Goal: Navigation & Orientation: Find specific page/section

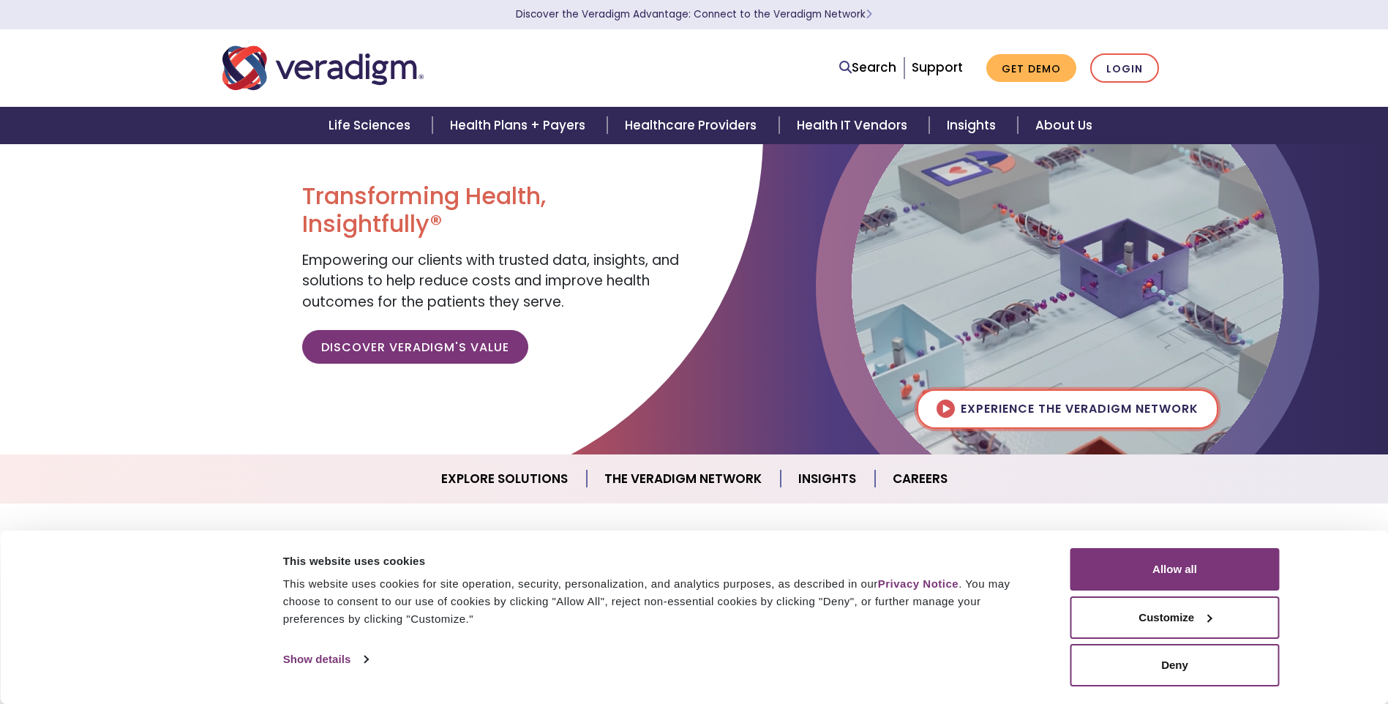
scroll to position [73, 0]
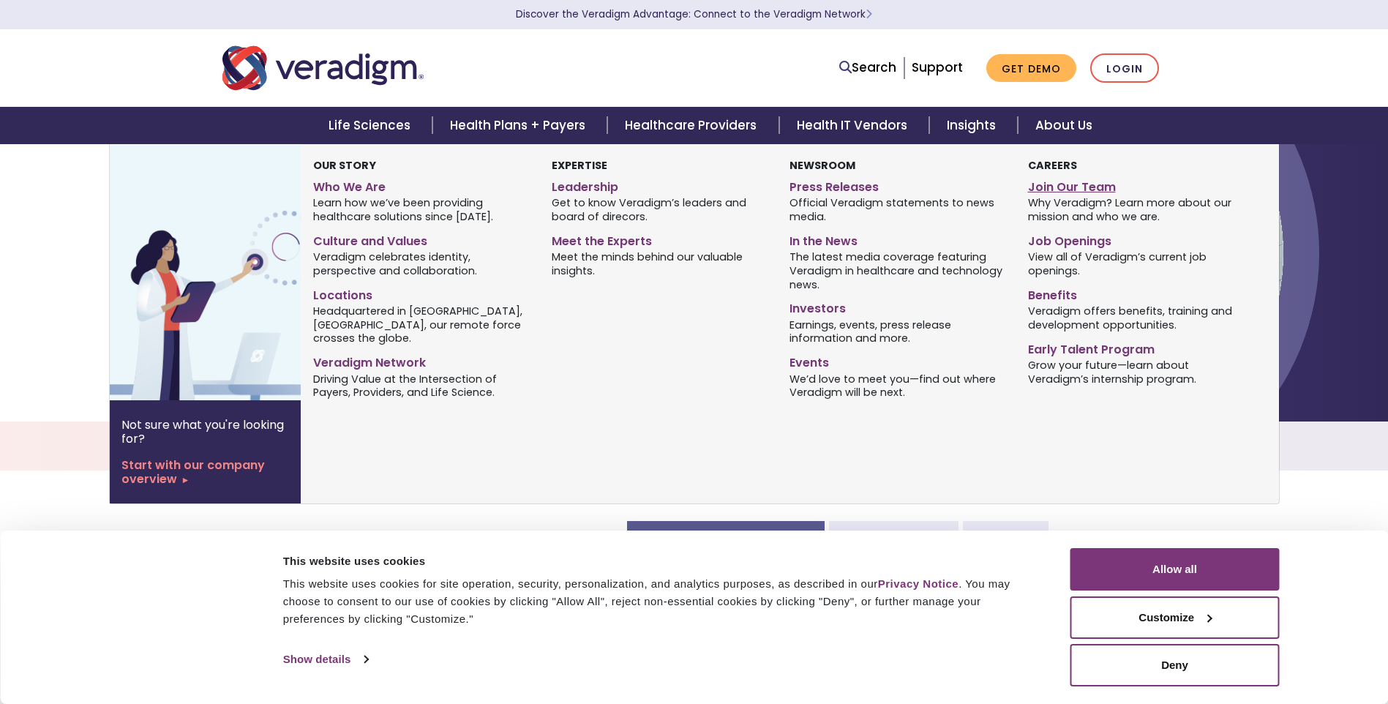
click at [1057, 187] on link "Join Our Team" at bounding box center [1136, 184] width 216 height 21
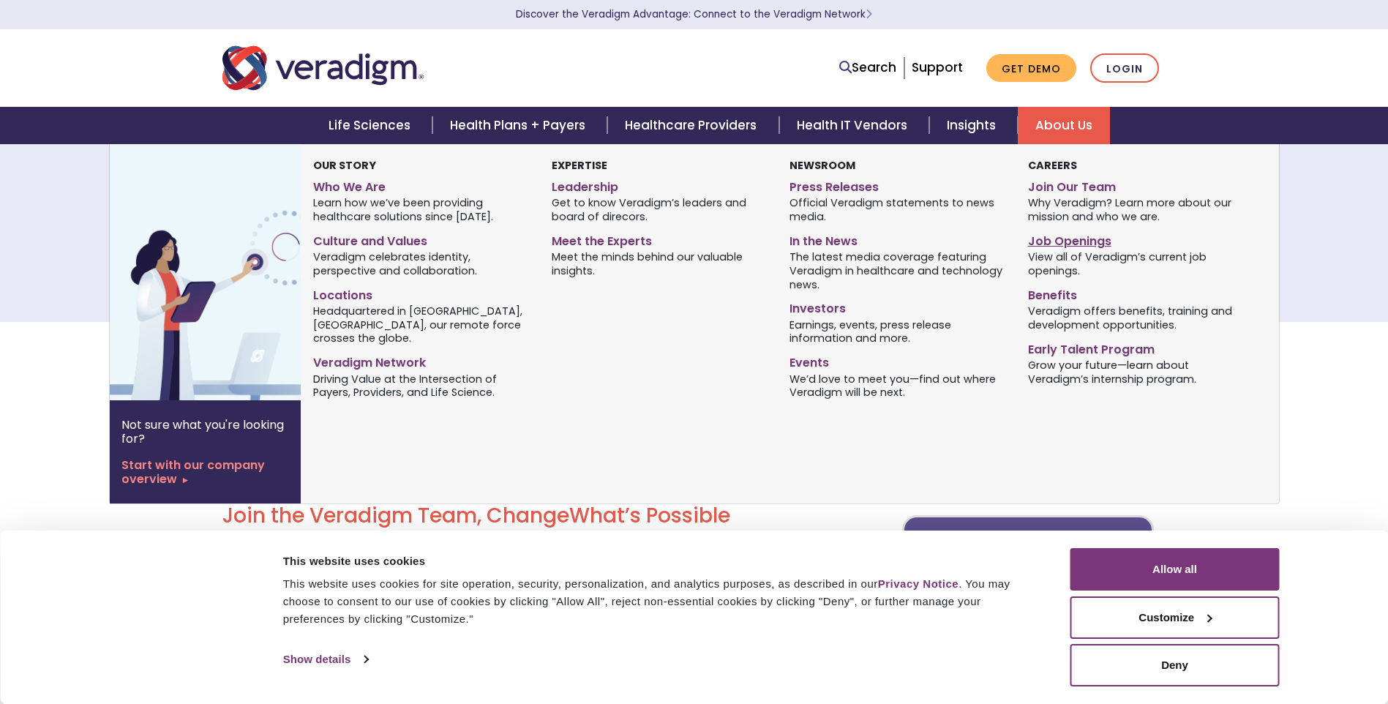
click at [1077, 237] on link "Job Openings" at bounding box center [1136, 238] width 216 height 21
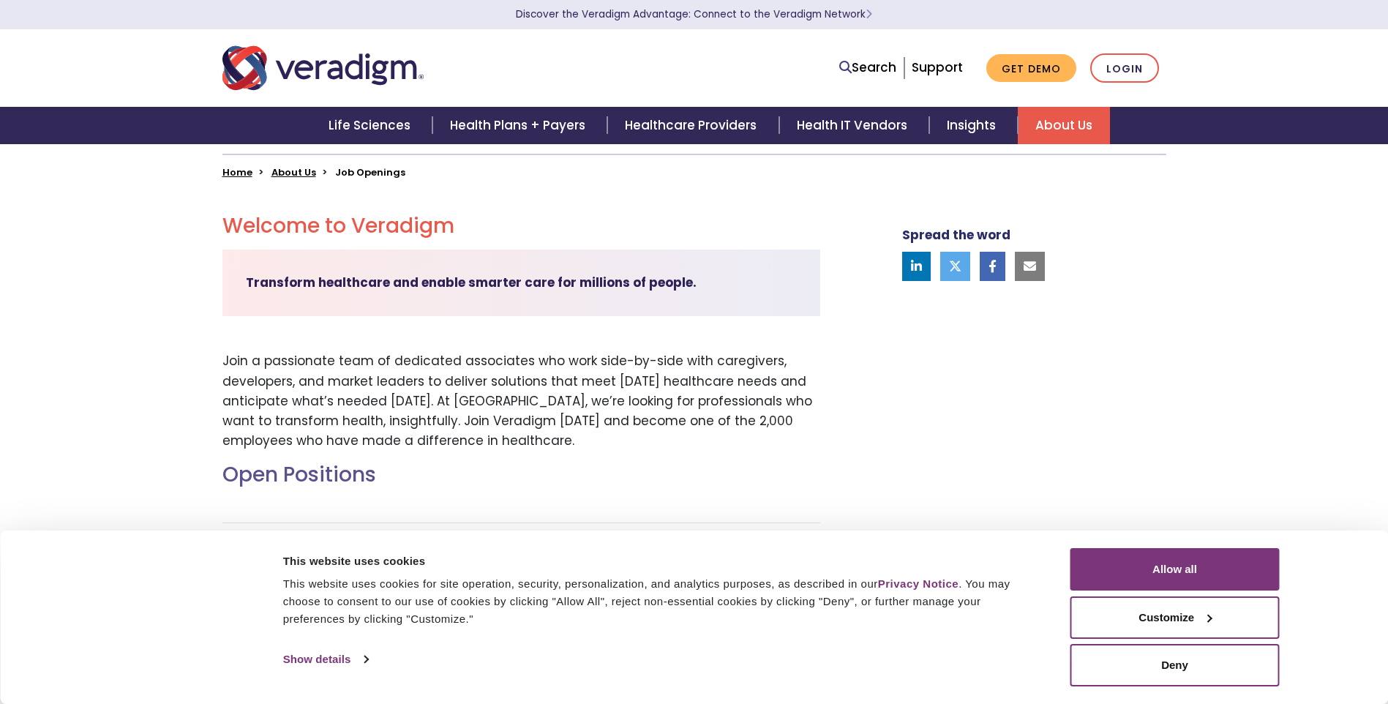
scroll to position [293, 0]
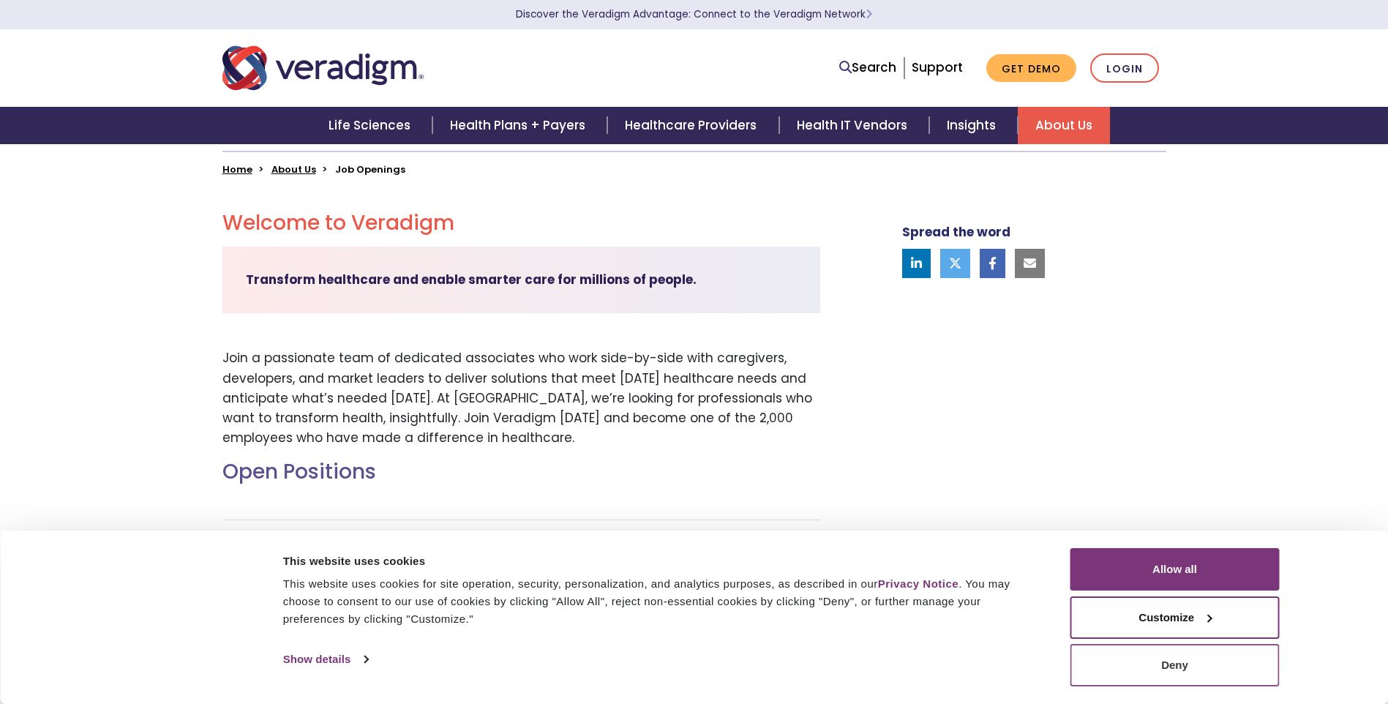
click at [1227, 676] on button "Deny" at bounding box center [1174, 665] width 209 height 42
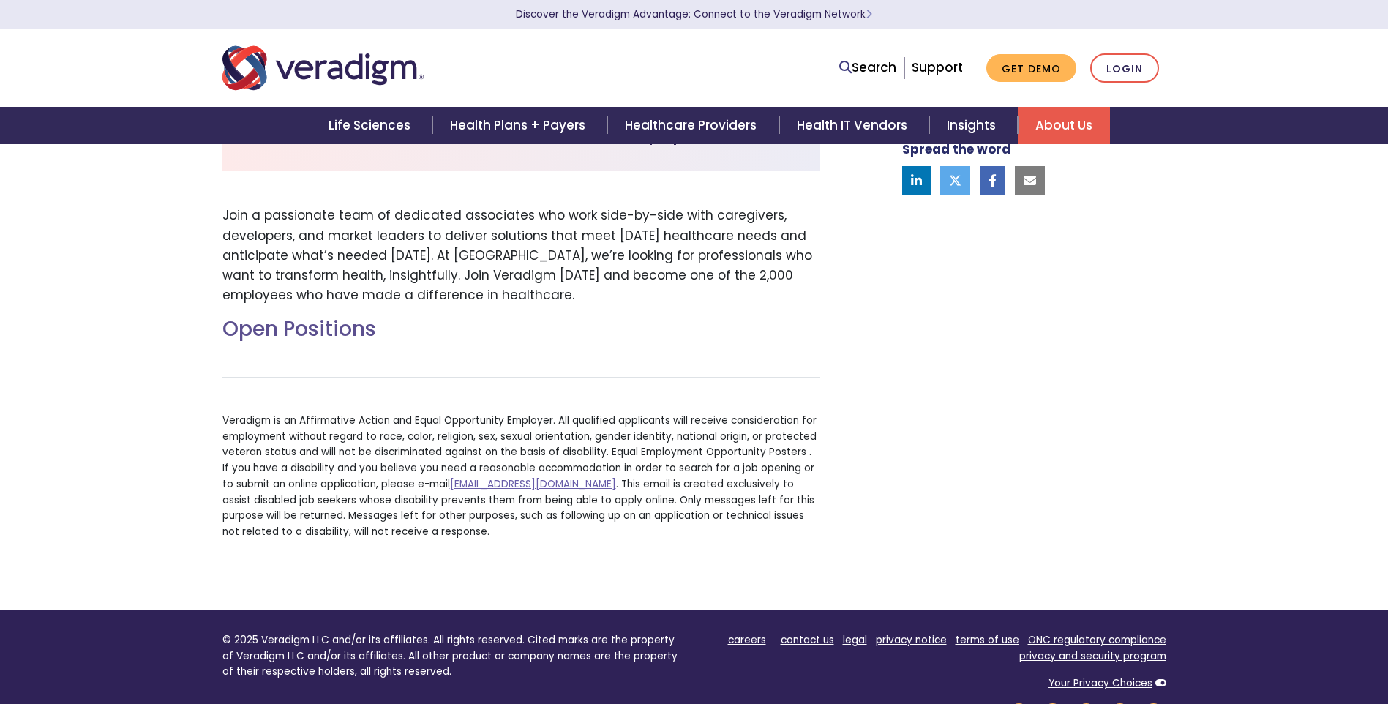
click at [297, 339] on h2 "Open Positions" at bounding box center [521, 329] width 598 height 25
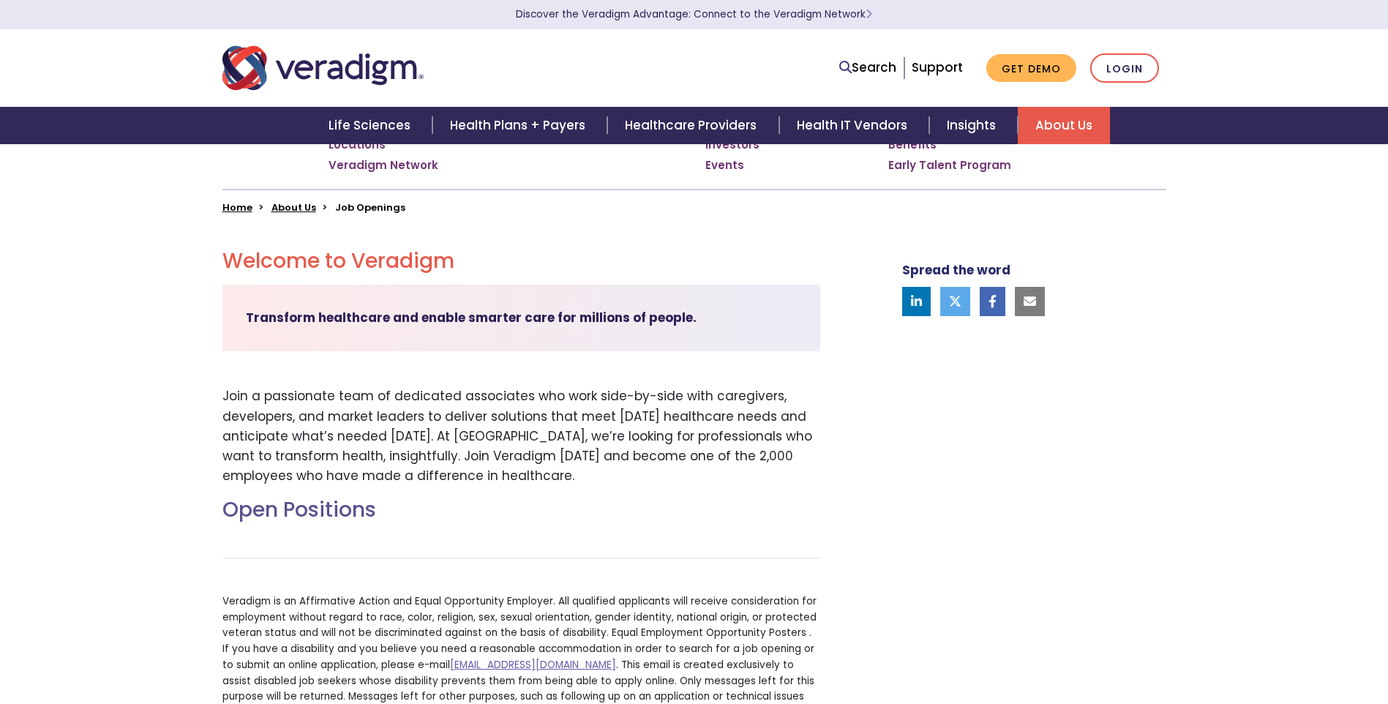
scroll to position [216, 0]
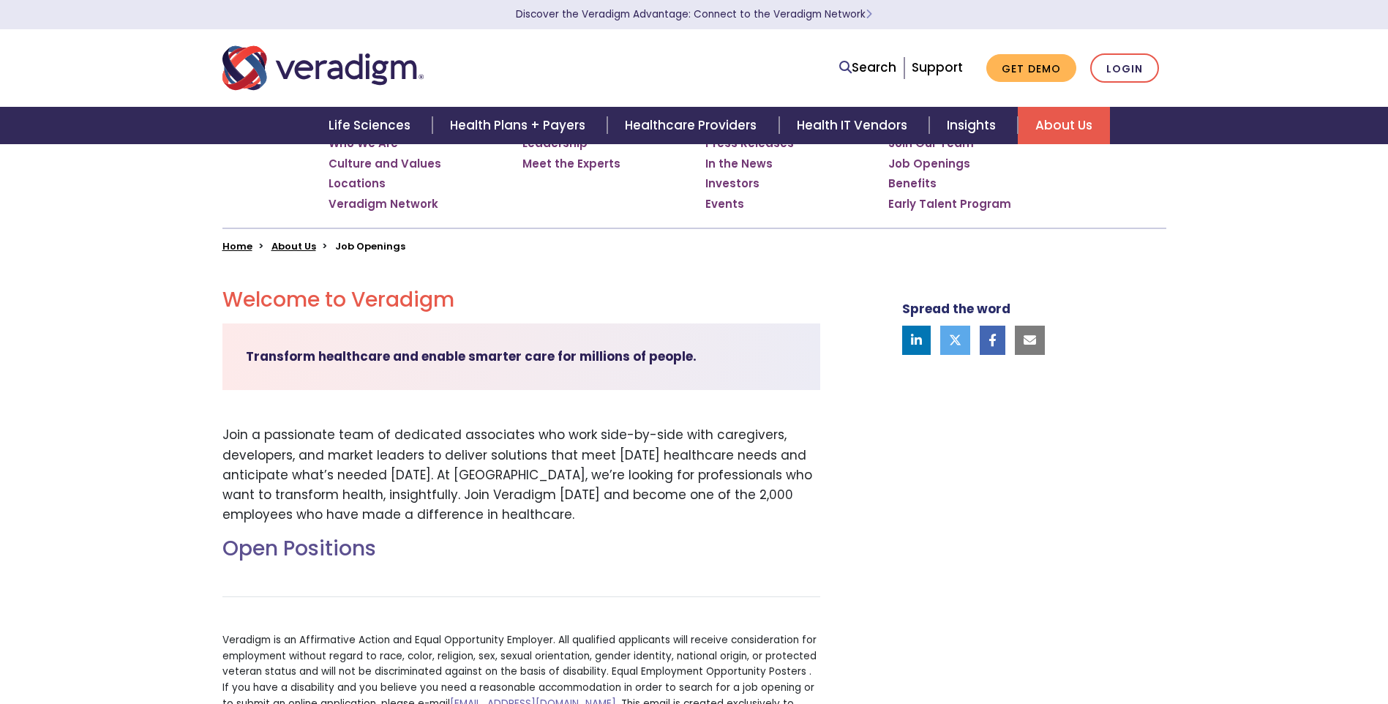
click at [340, 351] on strong "Transform healthcare and enable smarter care for millions of people." at bounding box center [471, 356] width 451 height 18
click at [573, 373] on div "Transform healthcare and enable smarter care for millions of people." at bounding box center [521, 356] width 598 height 67
drag, startPoint x: 373, startPoint y: 467, endPoint x: 353, endPoint y: 493, distance: 32.8
click at [353, 493] on p "Join a passionate team of dedicated associates who work side-by-side with careg…" at bounding box center [521, 474] width 598 height 99
drag, startPoint x: 353, startPoint y: 493, endPoint x: 305, endPoint y: 555, distance: 78.3
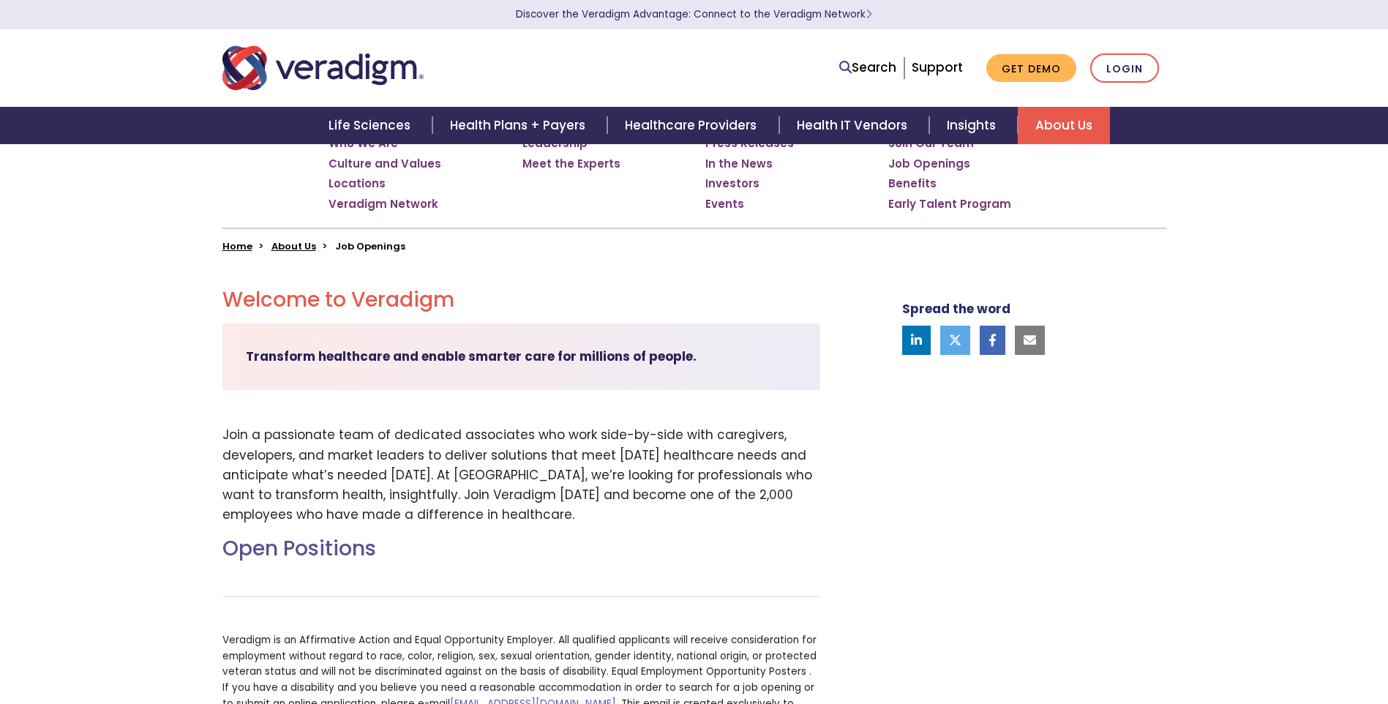
click at [305, 555] on h2 "Open Positions" at bounding box center [521, 548] width 598 height 25
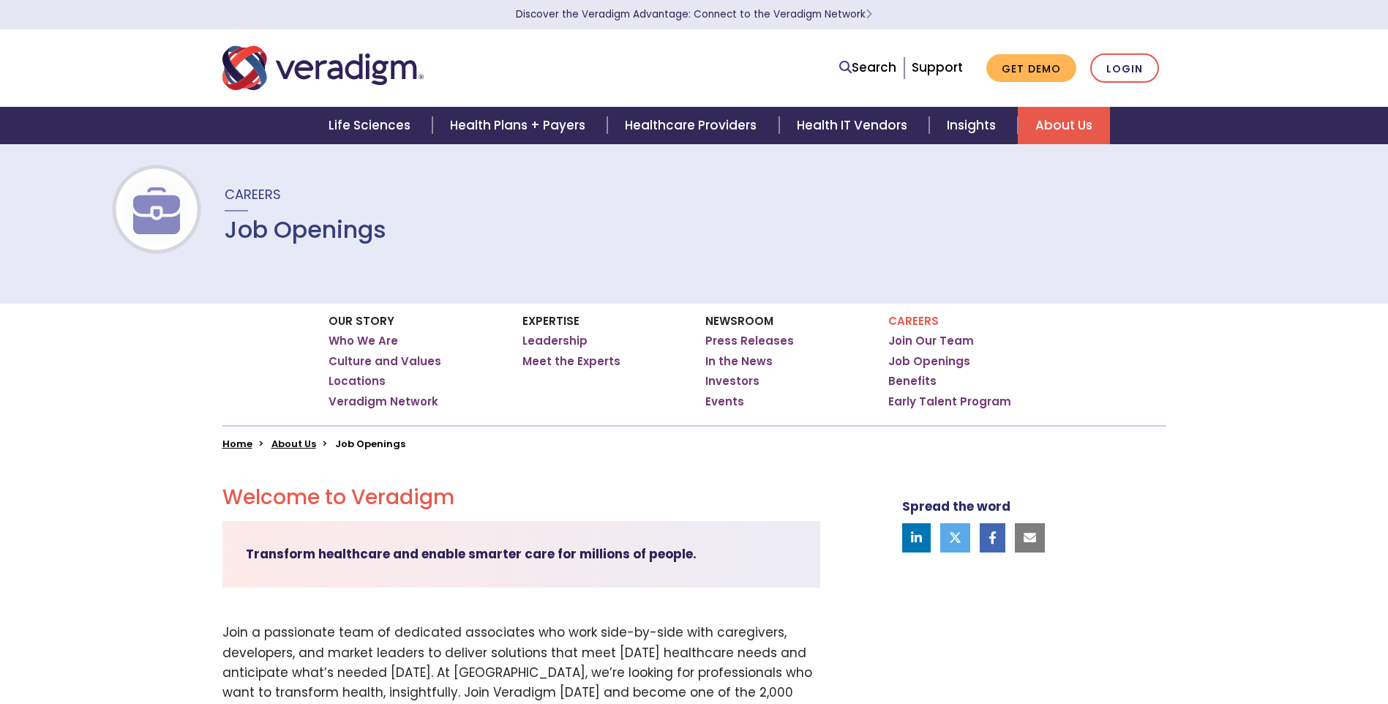
scroll to position [0, 0]
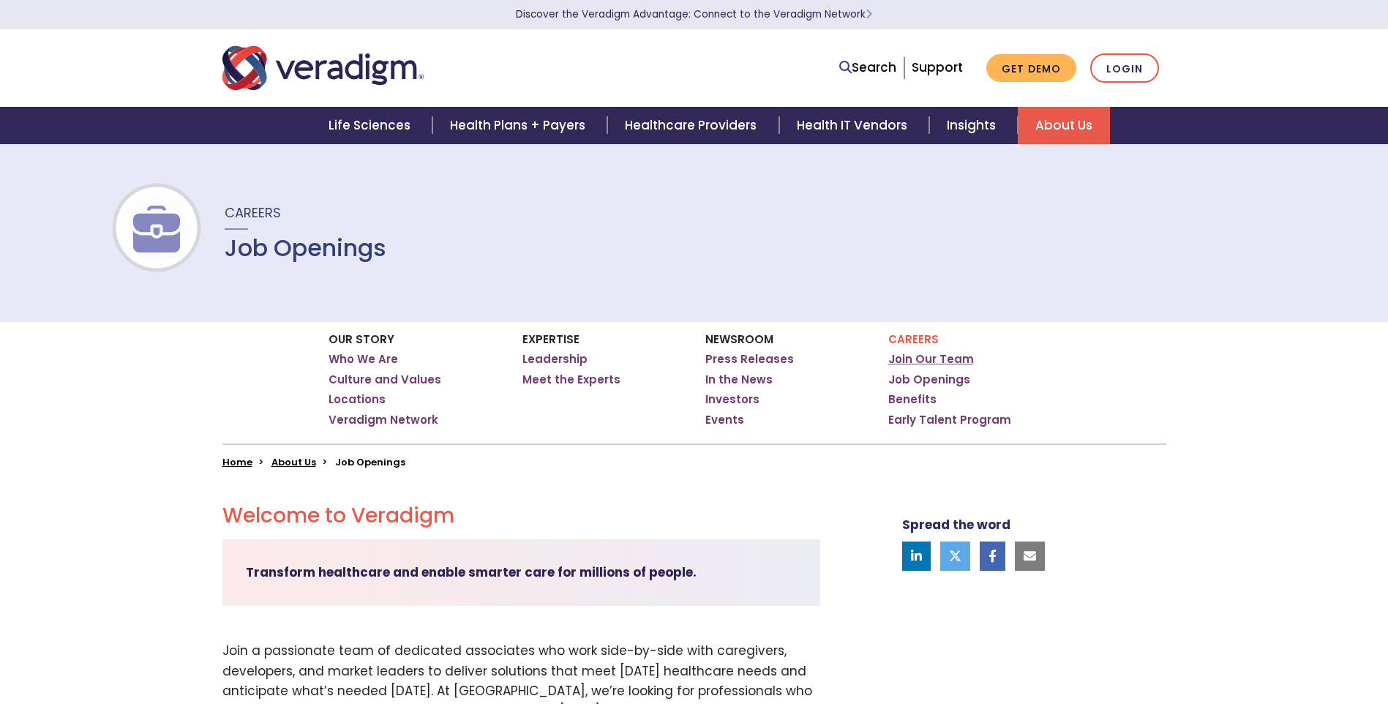
click at [931, 362] on link "Join Our Team" at bounding box center [931, 359] width 86 height 15
